Goal: Task Accomplishment & Management: Use online tool/utility

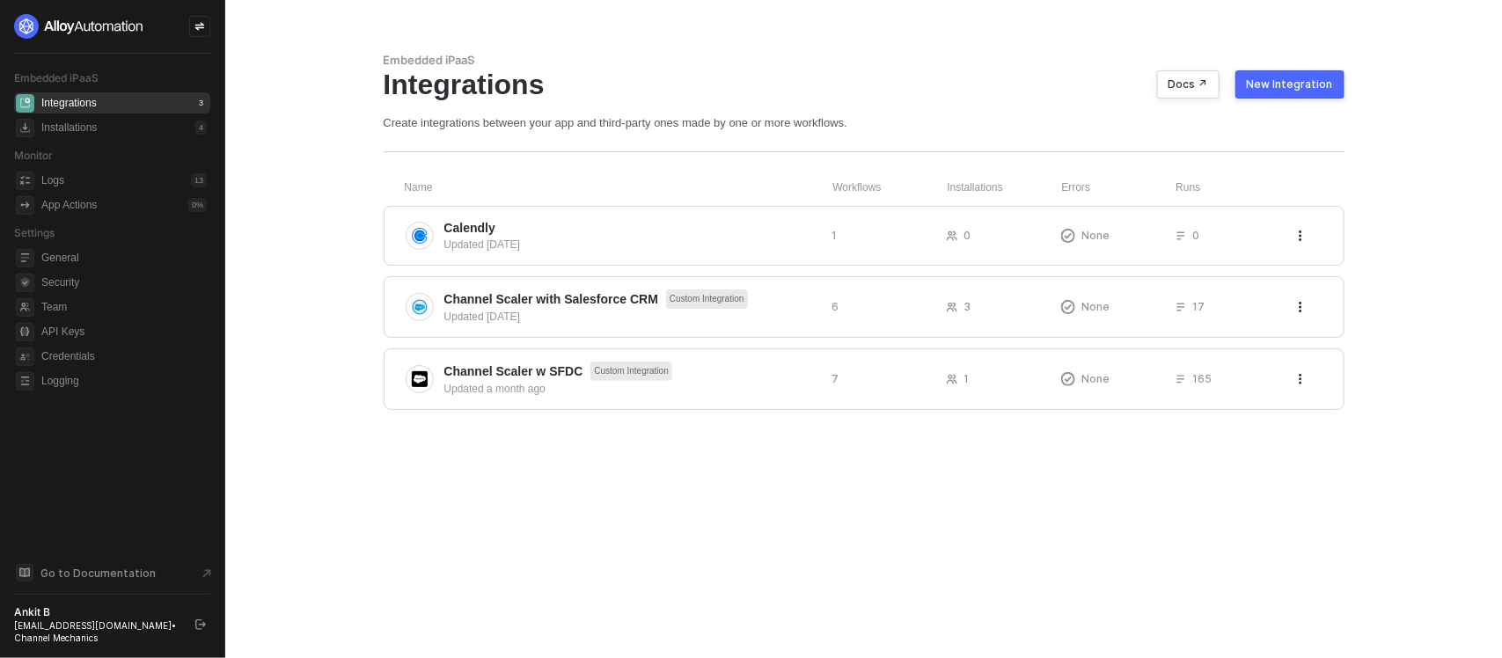
click at [596, 271] on div "Name Workflows Installations Errors Runs Calendly Updated [DATE] 1 0 None 0 Cha…" at bounding box center [864, 295] width 961 height 230
click at [578, 301] on span "Channel Scaler with Salesforce CRM" at bounding box center [551, 299] width 215 height 18
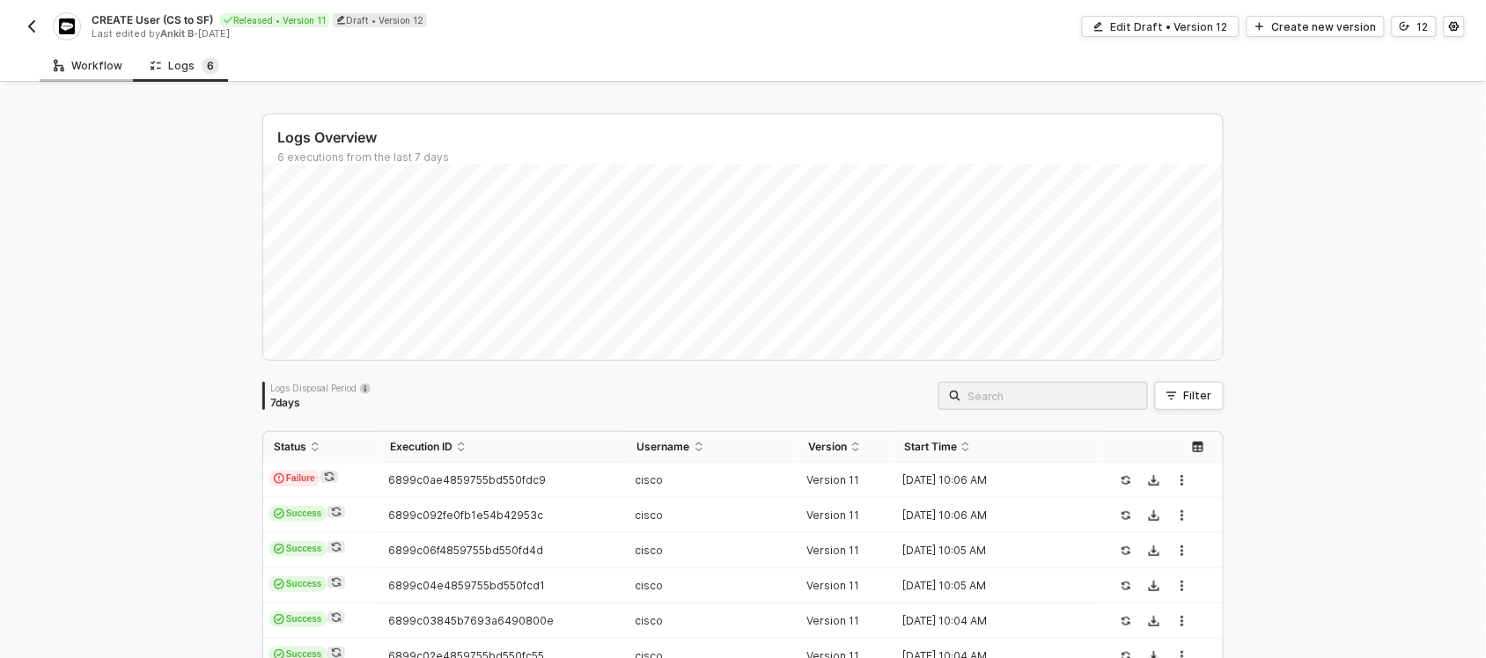
click at [58, 53] on div "Workflow" at bounding box center [88, 65] width 97 height 33
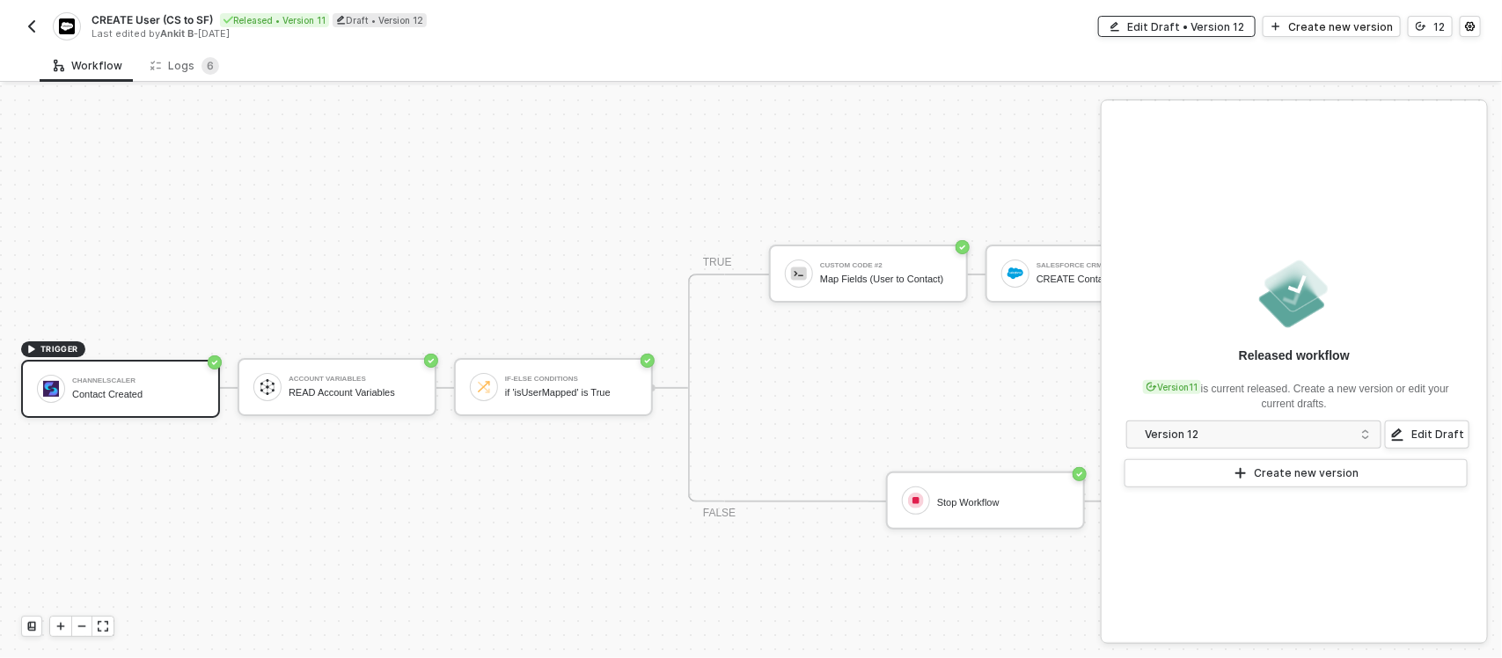
click at [1217, 29] on div "Edit Draft • Version 12" at bounding box center [1186, 26] width 117 height 15
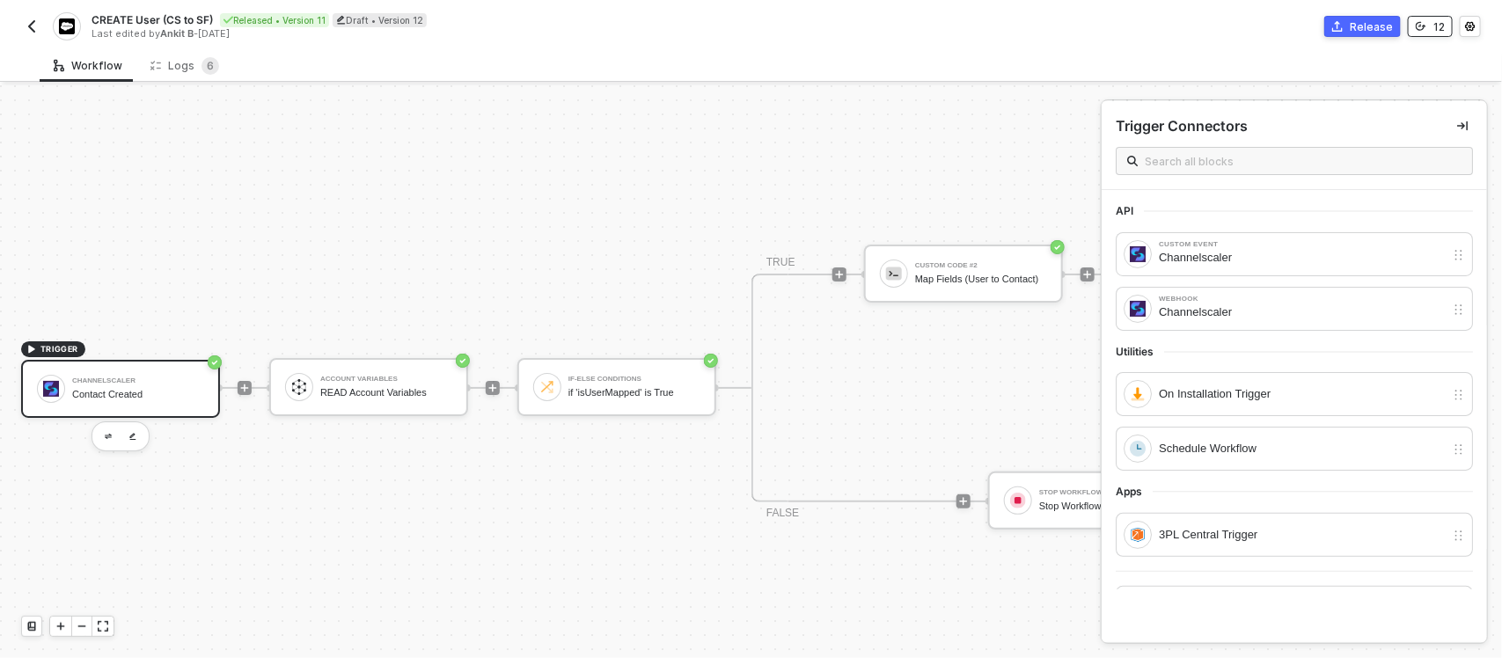
click at [1436, 19] on div "12" at bounding box center [1439, 26] width 11 height 15
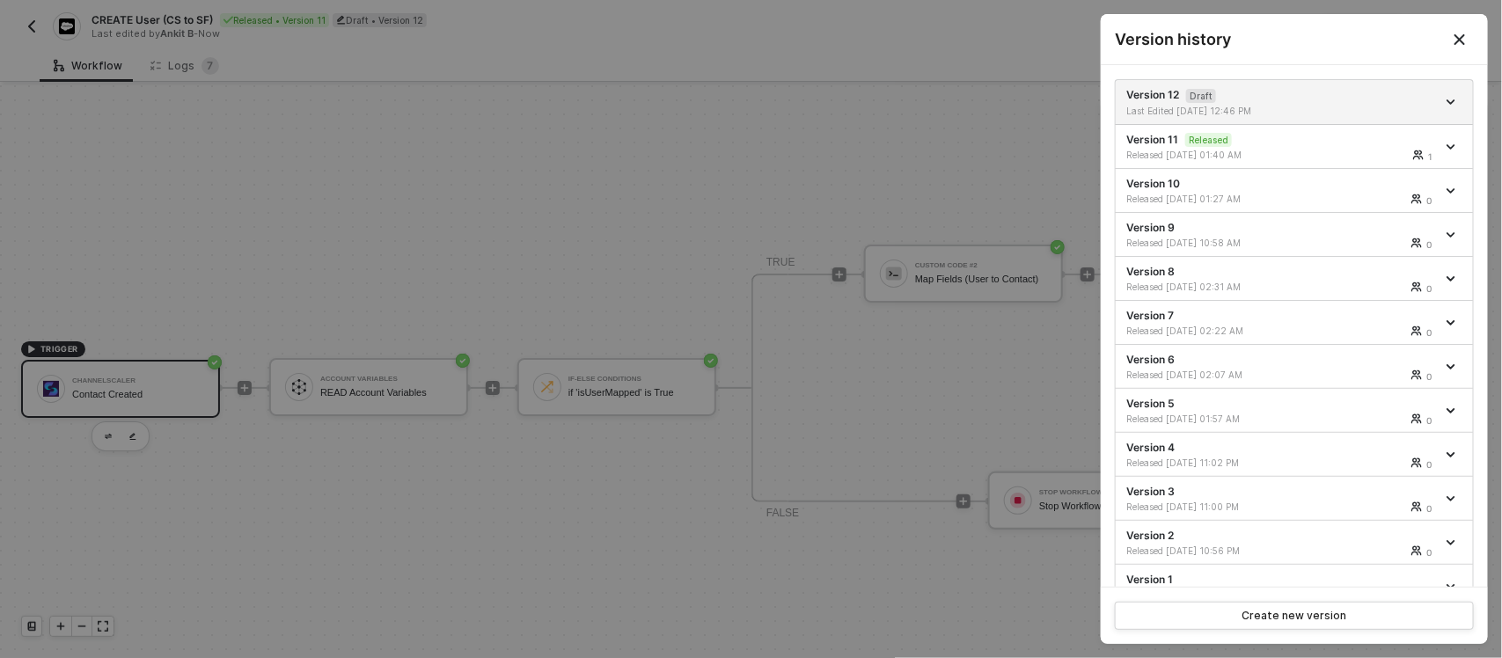
click at [974, 106] on div at bounding box center [751, 329] width 1502 height 658
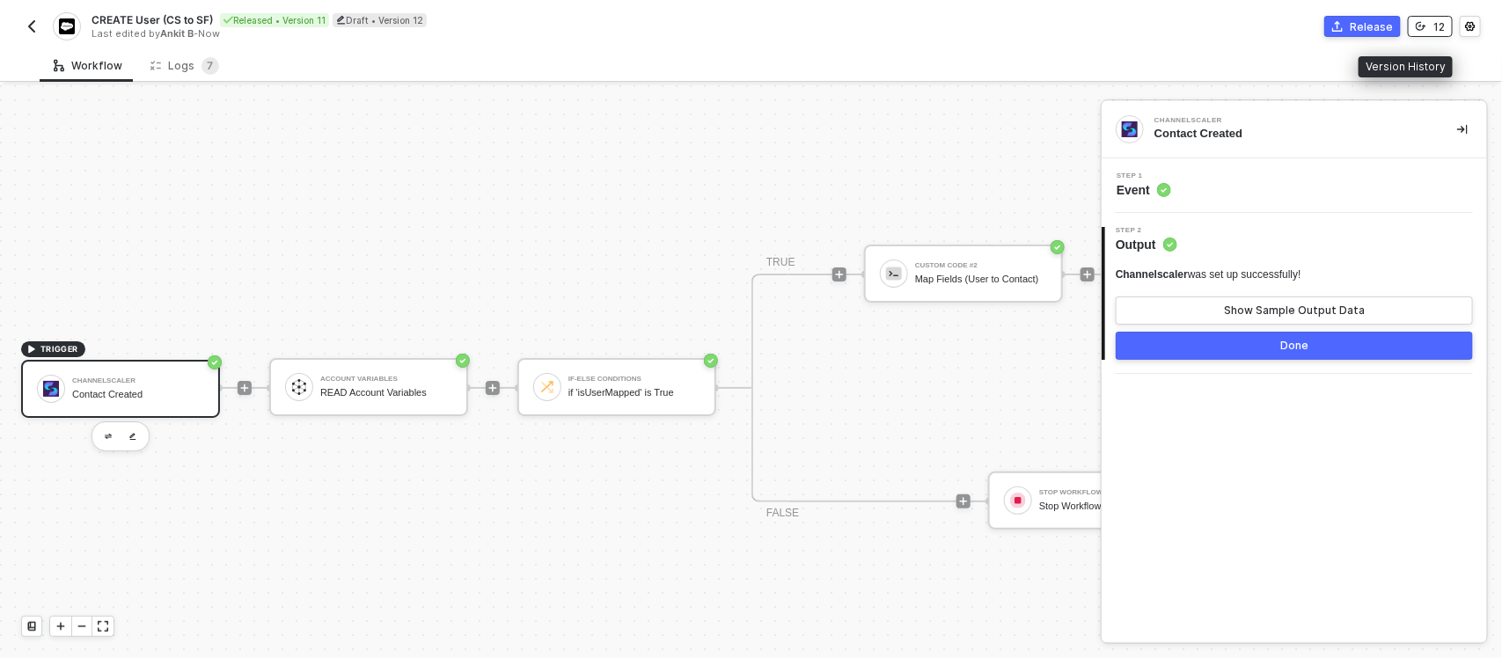
click at [1427, 18] on button "12" at bounding box center [1430, 26] width 45 height 21
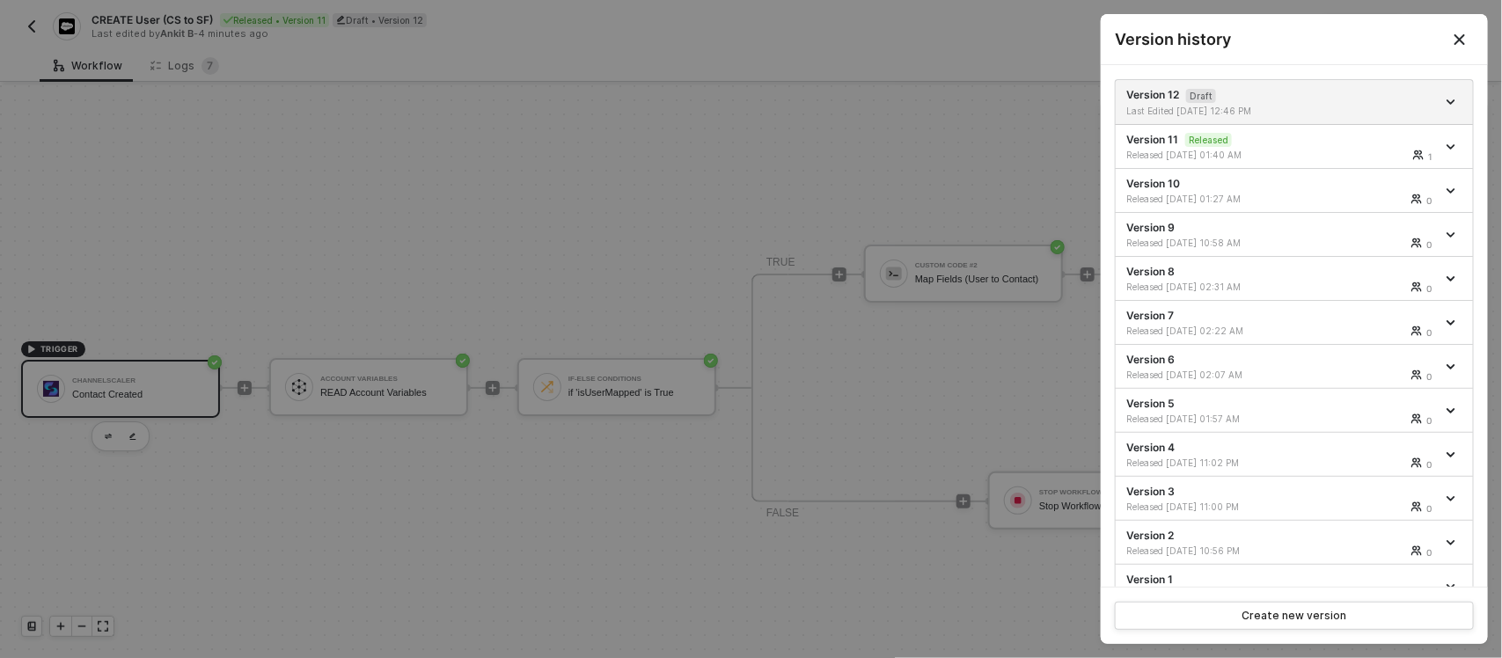
click at [1458, 33] on icon "Close" at bounding box center [1460, 40] width 14 height 14
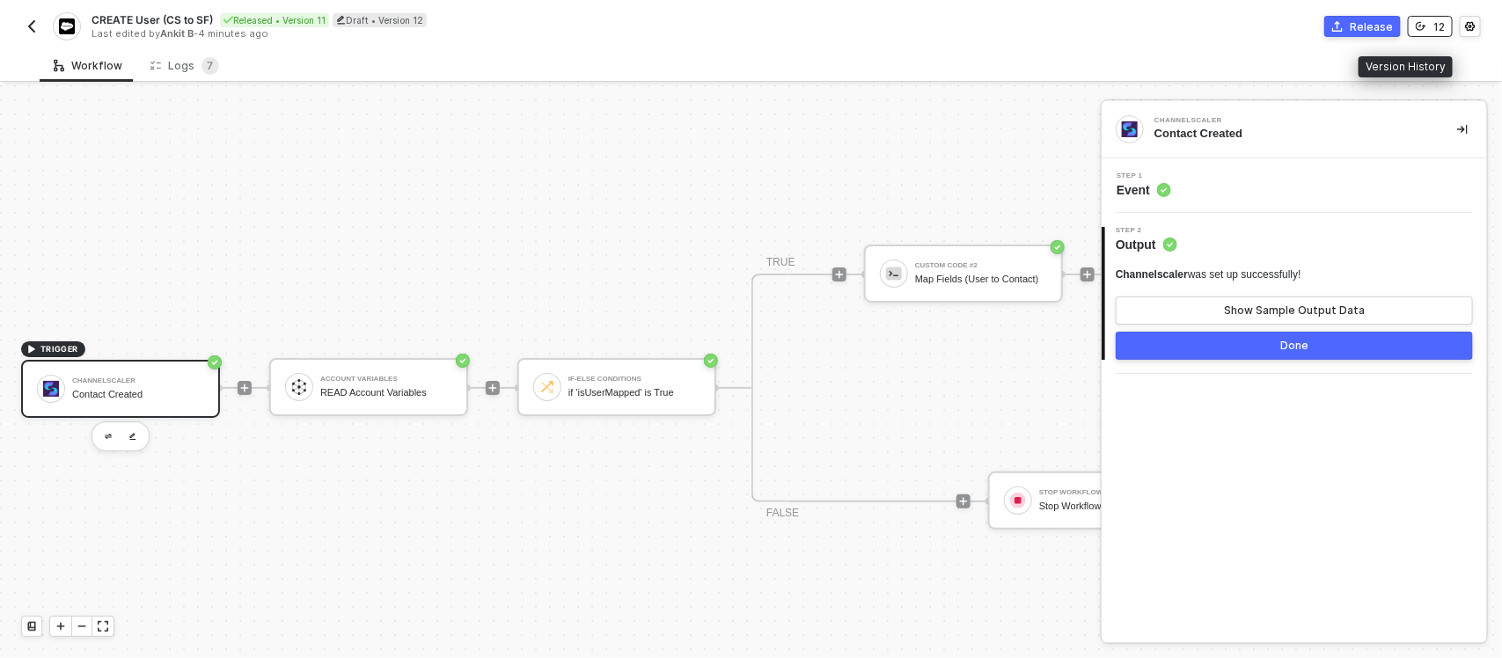
click at [1422, 26] on icon "icon-versioning" at bounding box center [1421, 26] width 11 height 11
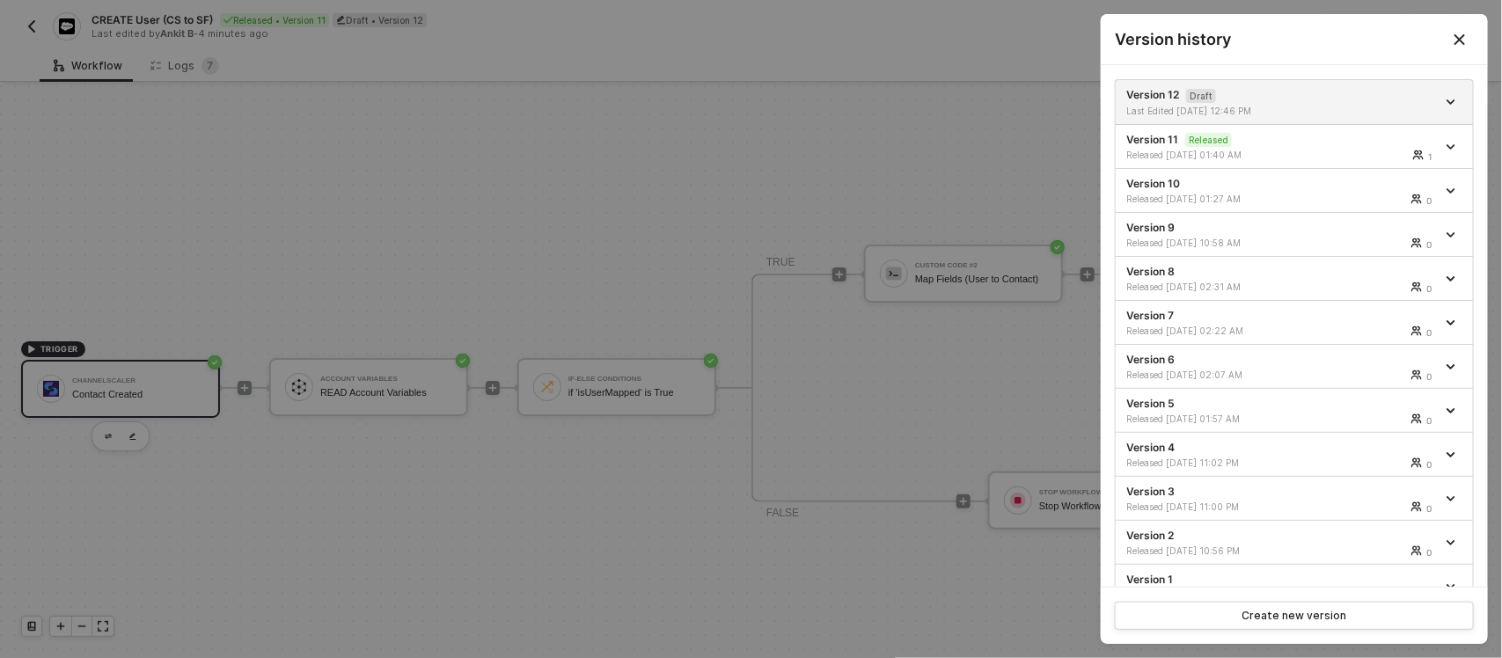
drag, startPoint x: 872, startPoint y: 342, endPoint x: 973, endPoint y: 341, distance: 101.2
click at [1032, 257] on div at bounding box center [751, 329] width 1502 height 658
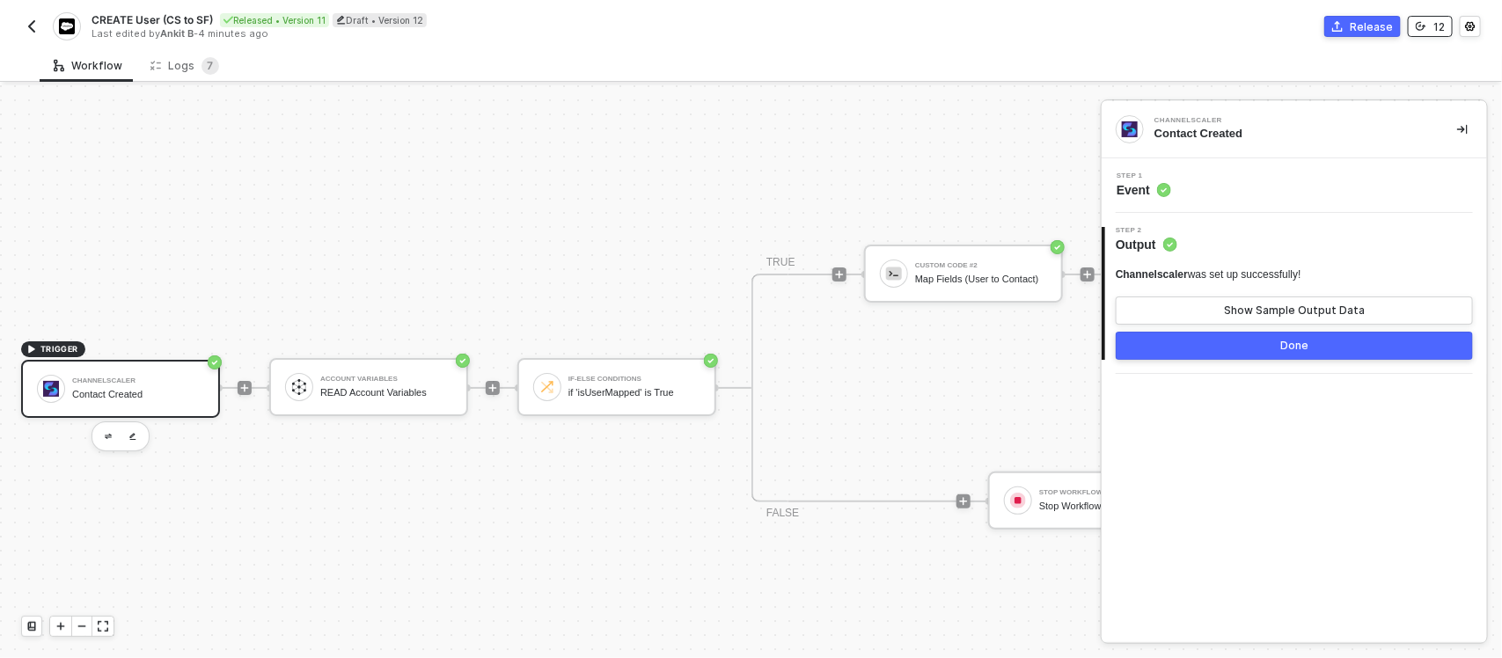
drag, startPoint x: 960, startPoint y: 352, endPoint x: 1092, endPoint y: 283, distance: 148.8
click at [191, 55] on div "Logs 7" at bounding box center [184, 65] width 97 height 33
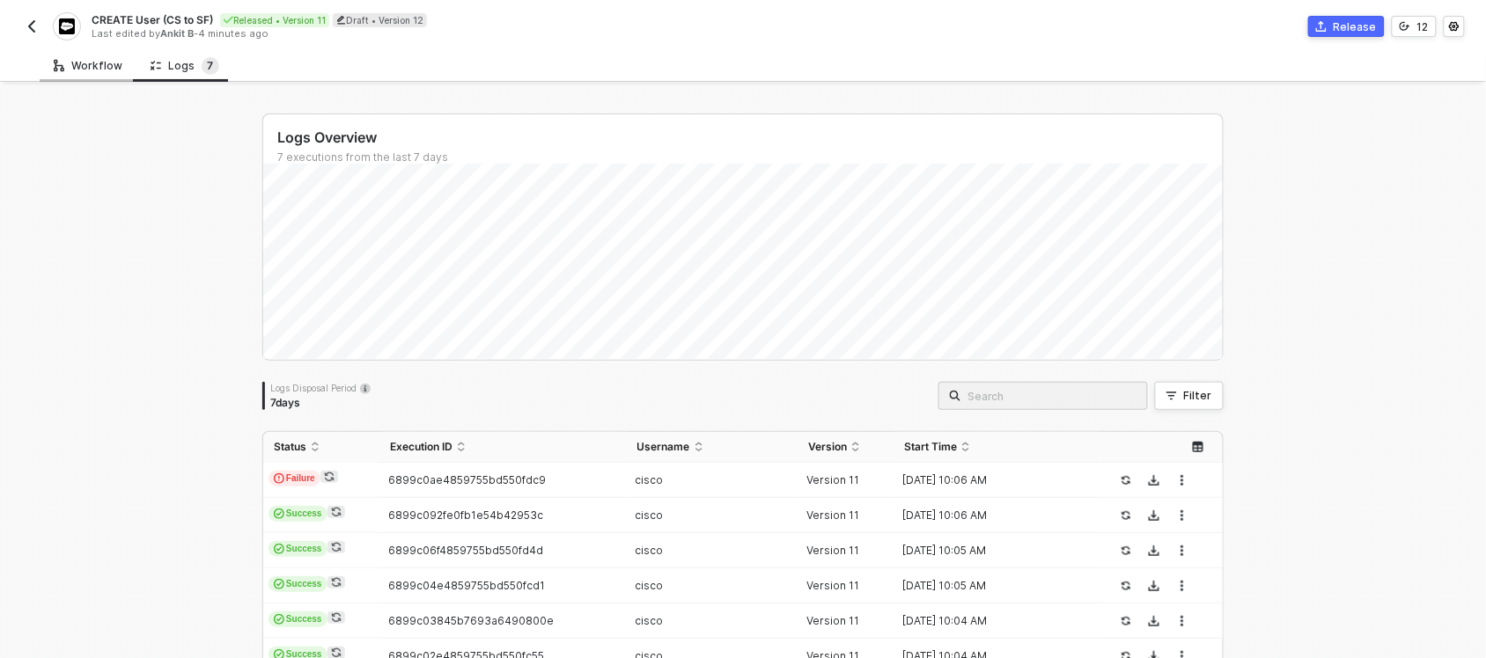
click at [82, 67] on div "Workflow" at bounding box center [88, 66] width 69 height 14
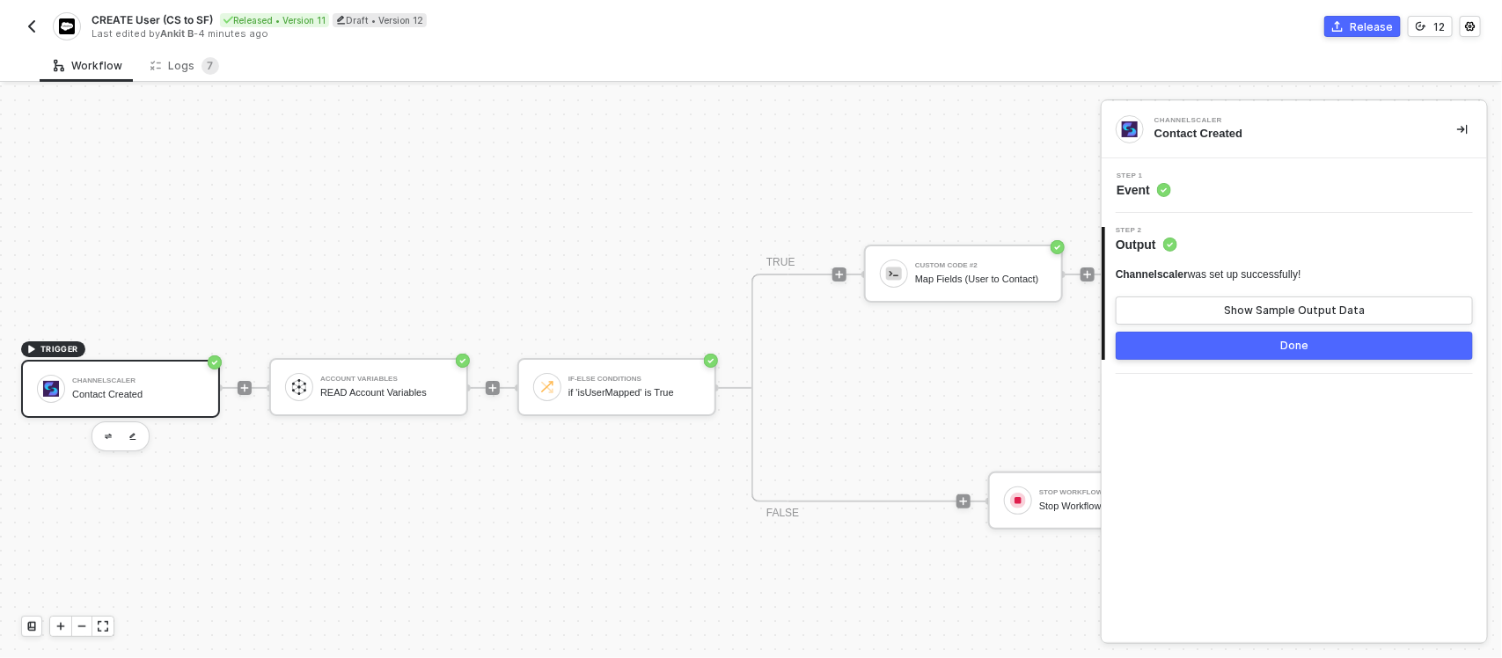
click at [1233, 182] on div "Step 1 Event" at bounding box center [1296, 186] width 381 height 26
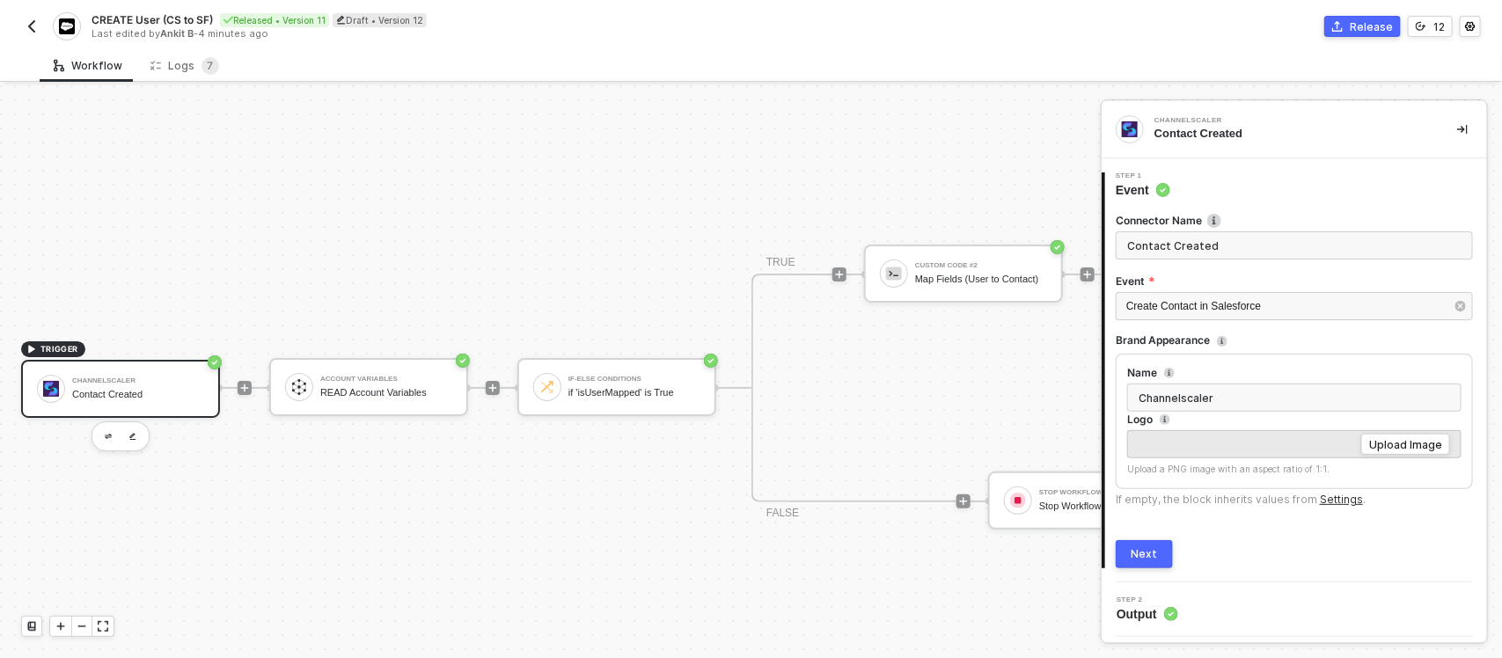
click at [1202, 612] on div "Step 2 Output" at bounding box center [1296, 610] width 381 height 26
click at [1134, 597] on span "Step 2" at bounding box center [1148, 600] width 62 height 7
click at [618, 200] on div "TRIGGER Channelscaler Contact Created Account Variables READ Account Variables …" at bounding box center [728, 388] width 1456 height 606
